Goal: Obtain resource: Obtain resource

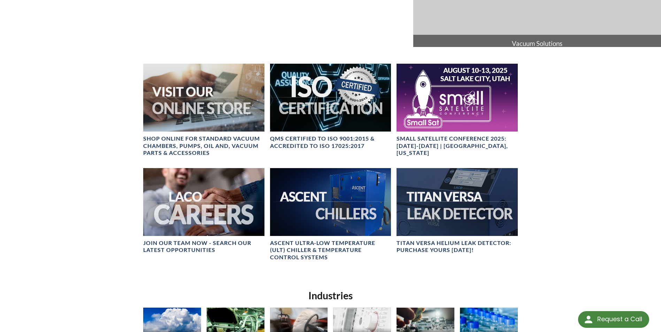
scroll to position [279, 0]
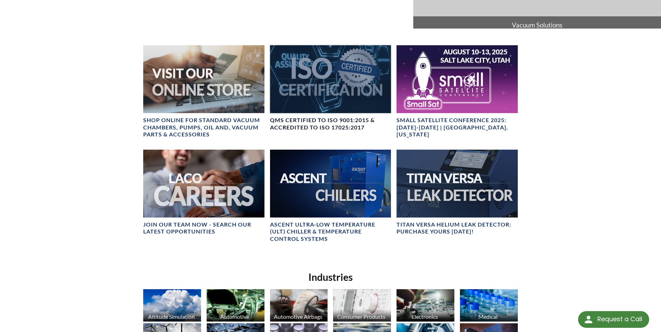
click at [338, 119] on h4 "QMS CERTIFIED to ISO 9001:2015 & Accredited to ISO 17025:2017" at bounding box center [330, 124] width 121 height 15
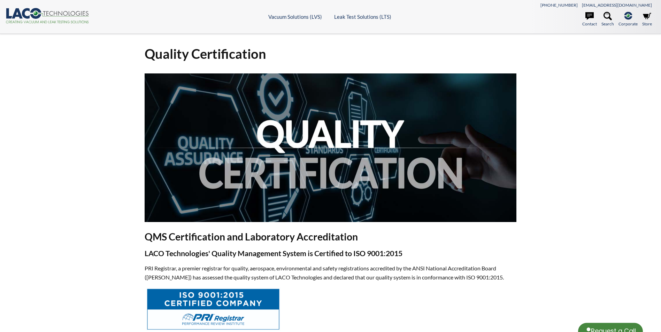
select select "Language Translate Widget"
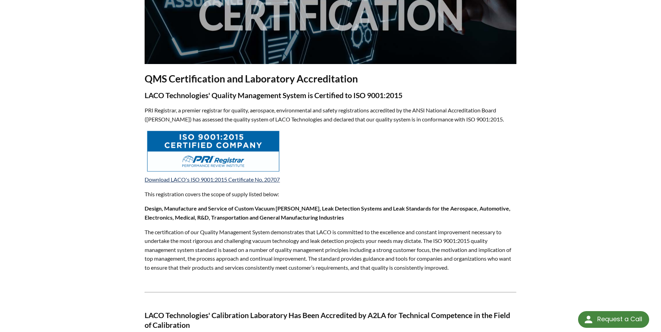
scroll to position [174, 0]
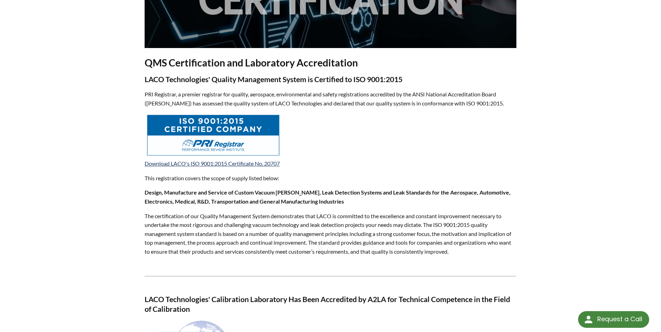
click at [221, 125] on img at bounding box center [213, 136] width 135 height 44
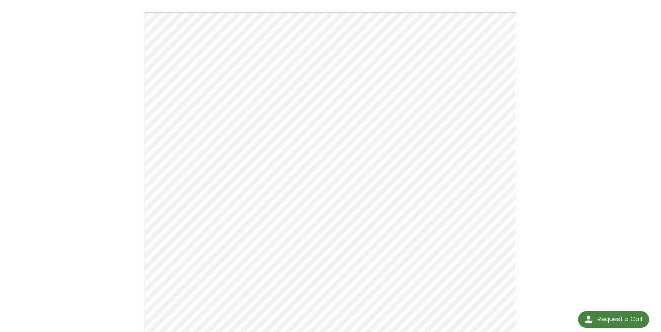
scroll to position [70, 0]
click at [546, 50] on div "LACO ISO 9001:2015 Certification Click Here To Download" at bounding box center [331, 165] width 446 height 379
